Goal: Task Accomplishment & Management: Complete application form

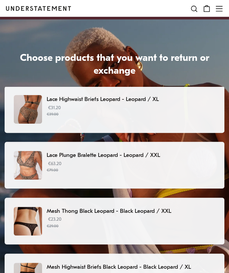
scroll to position [13, 0]
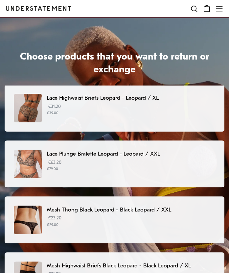
click at [114, 215] on p "€23.20 €29.00" at bounding box center [131, 221] width 169 height 13
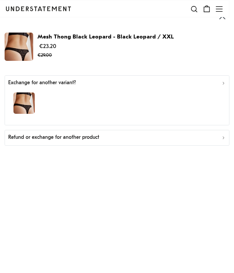
click at [224, 81] on icon "button" at bounding box center [223, 83] width 5 height 5
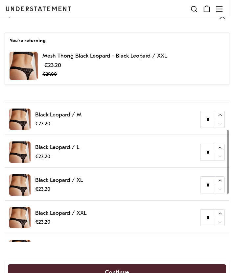
scroll to position [70, 0]
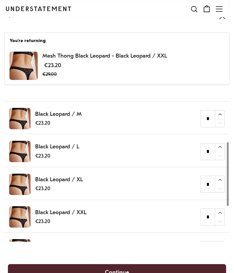
click at [227, 188] on div at bounding box center [228, 174] width 2 height 64
click at [49, 52] on p "Mesh Thong Black Leopard - Black Leopard / XXL" at bounding box center [104, 57] width 125 height 10
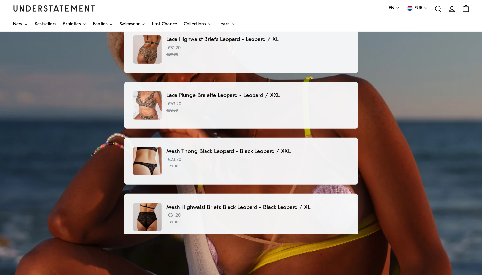
scroll to position [81, 0]
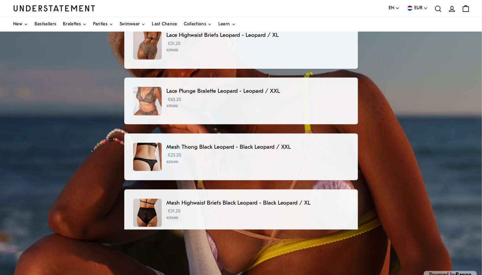
click at [229, 159] on small "€29.00" at bounding box center [257, 162] width 182 height 6
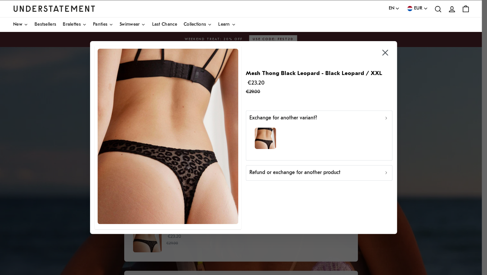
click at [229, 169] on div "Refund or exchange for another product" at bounding box center [318, 173] width 139 height 8
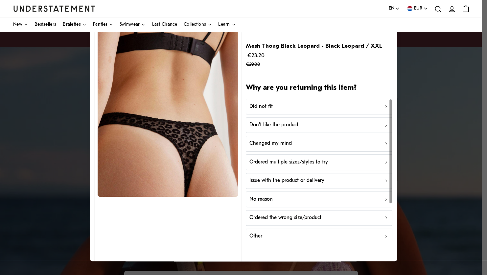
click at [229, 195] on p "No reason" at bounding box center [260, 199] width 23 height 8
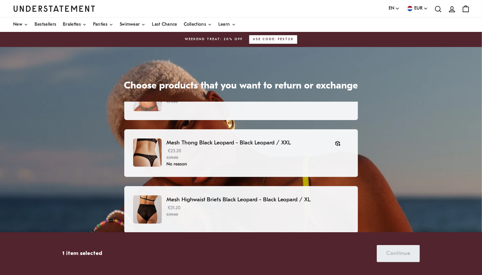
scroll to position [140, 0]
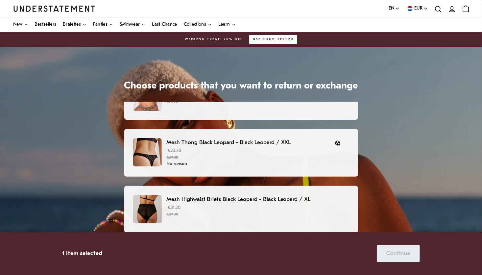
click at [229, 204] on p "€31.20 €39.00" at bounding box center [257, 210] width 182 height 13
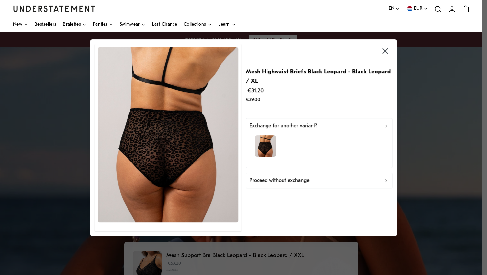
click at [229, 176] on div "Proceed without exchange" at bounding box center [318, 180] width 139 height 8
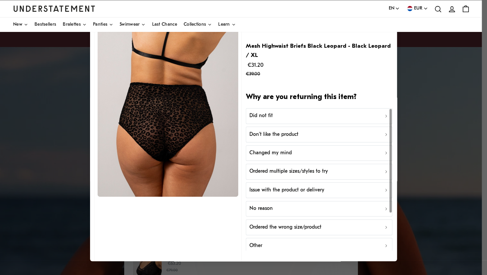
click at [229, 204] on p "No reason" at bounding box center [260, 208] width 23 height 8
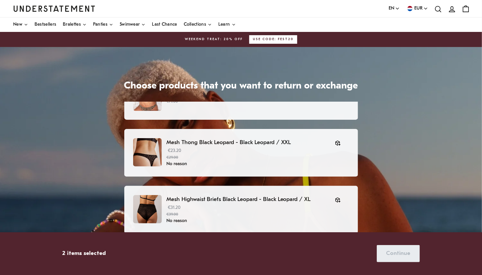
click at [222, 261] on p "€63.20 €79.00" at bounding box center [257, 267] width 182 height 13
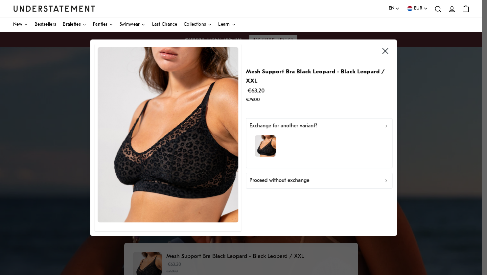
click at [229, 176] on p "Proceed without exchange" at bounding box center [279, 180] width 60 height 8
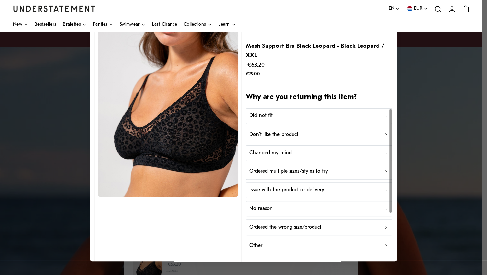
click at [229, 204] on p "No reason" at bounding box center [260, 208] width 23 height 8
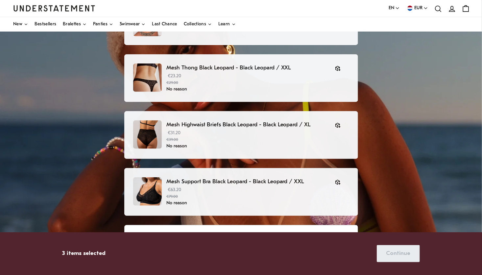
scroll to position [76, 0]
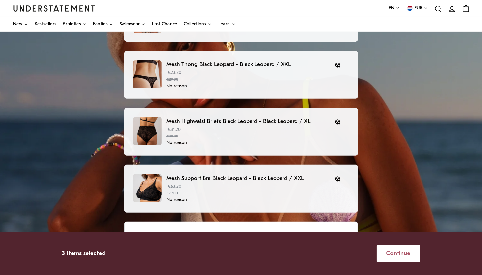
click at [229, 258] on span "Continue" at bounding box center [398, 253] width 24 height 16
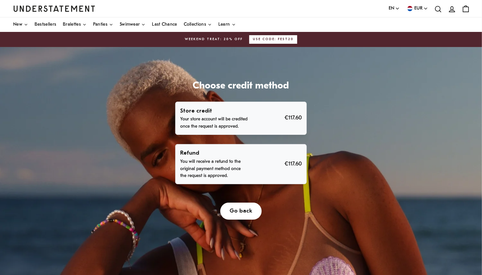
click at [201, 158] on p "You will receive a refund to the original payment method once the request is ap…" at bounding box center [214, 168] width 68 height 21
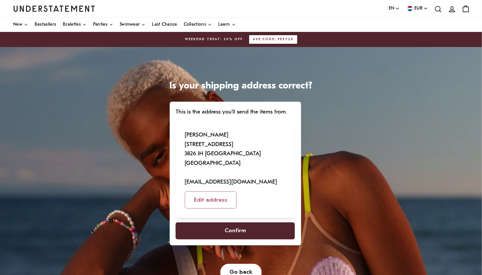
click at [229, 222] on span "Confirm" at bounding box center [234, 230] width 21 height 16
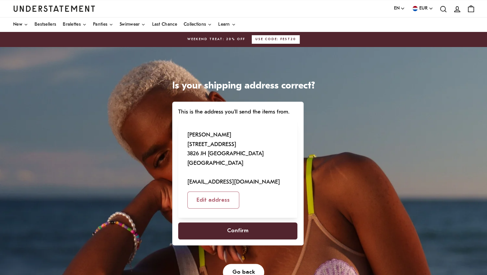
select select "**"
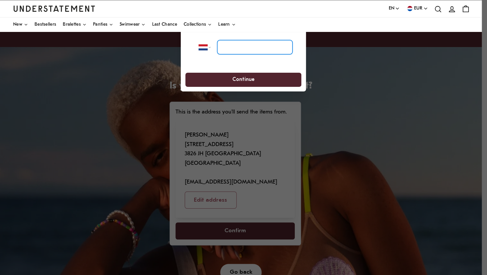
click at [229, 42] on input "tel" at bounding box center [254, 47] width 75 height 14
type input "**********"
click at [229, 73] on span "Continue" at bounding box center [243, 79] width 22 height 13
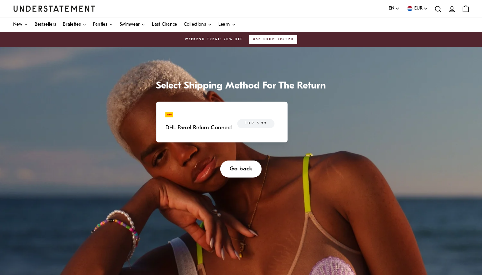
click at [229, 123] on p "DHL Parcel Return Connect" at bounding box center [198, 128] width 66 height 10
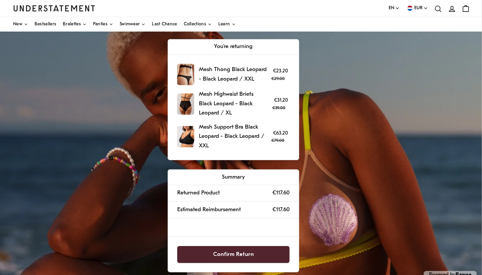
scroll to position [100, 0]
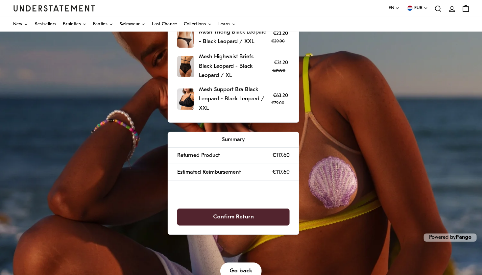
click at [229, 209] on span "Confirm Return" at bounding box center [233, 217] width 41 height 16
